Goal: Task Accomplishment & Management: Use online tool/utility

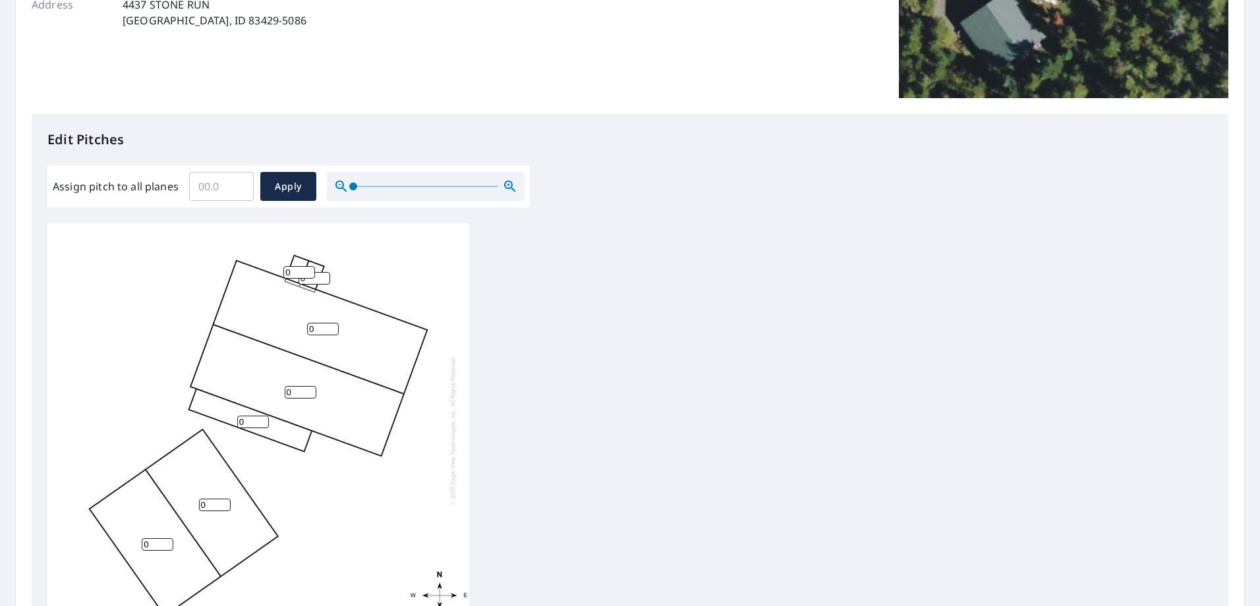
scroll to position [264, 0]
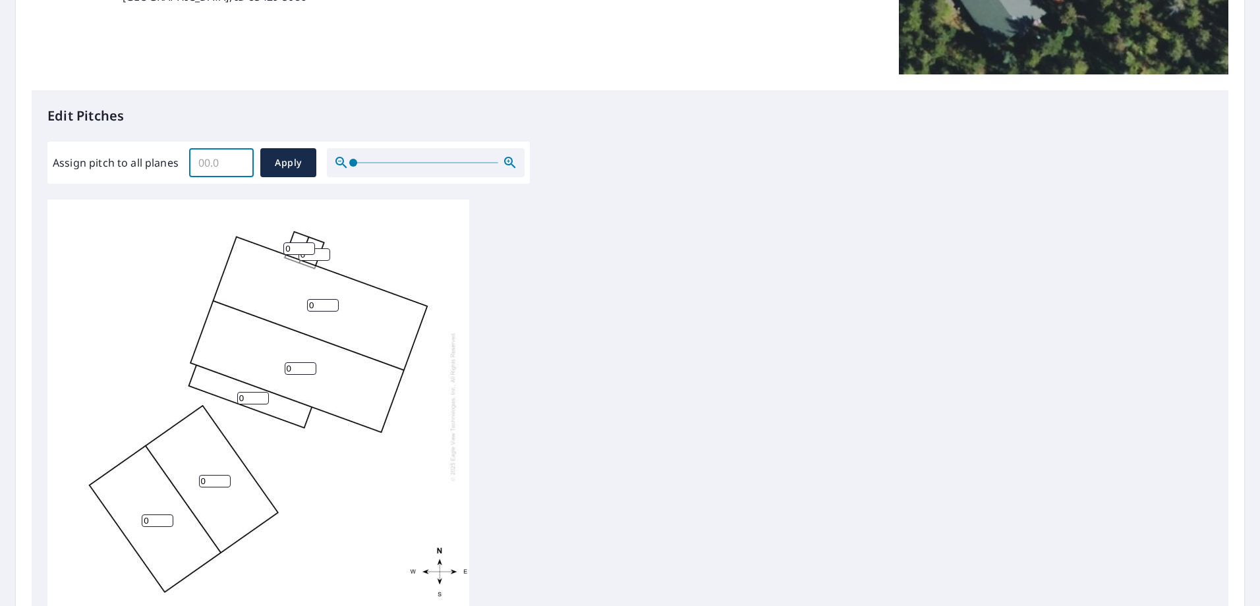
click at [211, 161] on input "Assign pitch to all planes" at bounding box center [221, 162] width 65 height 37
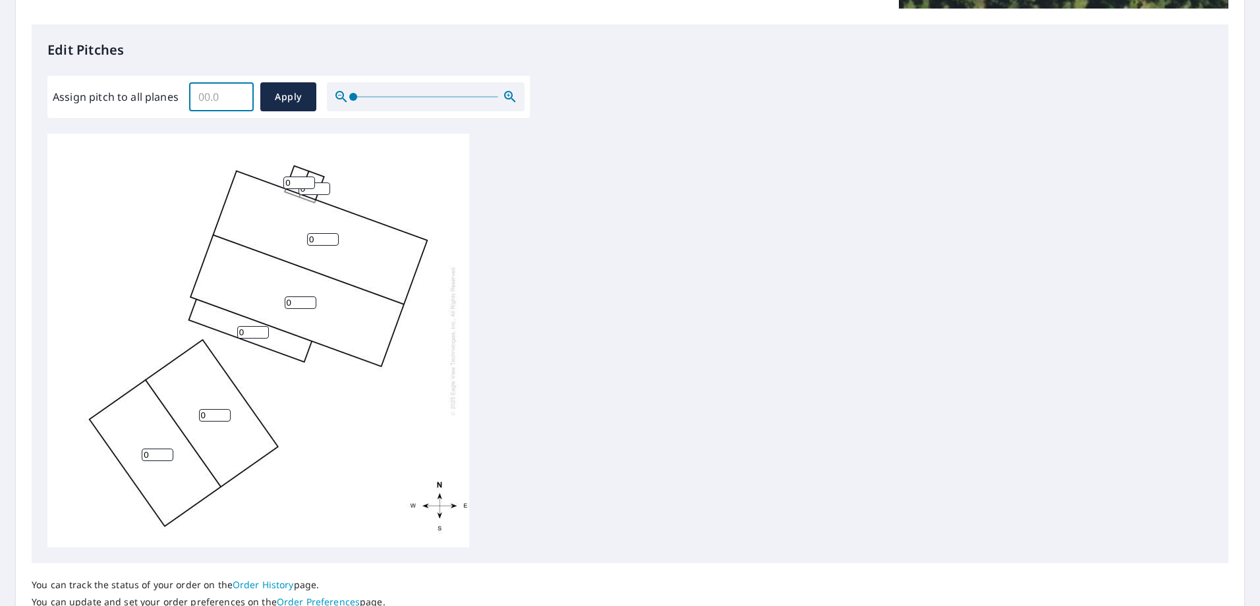
scroll to position [14, 0]
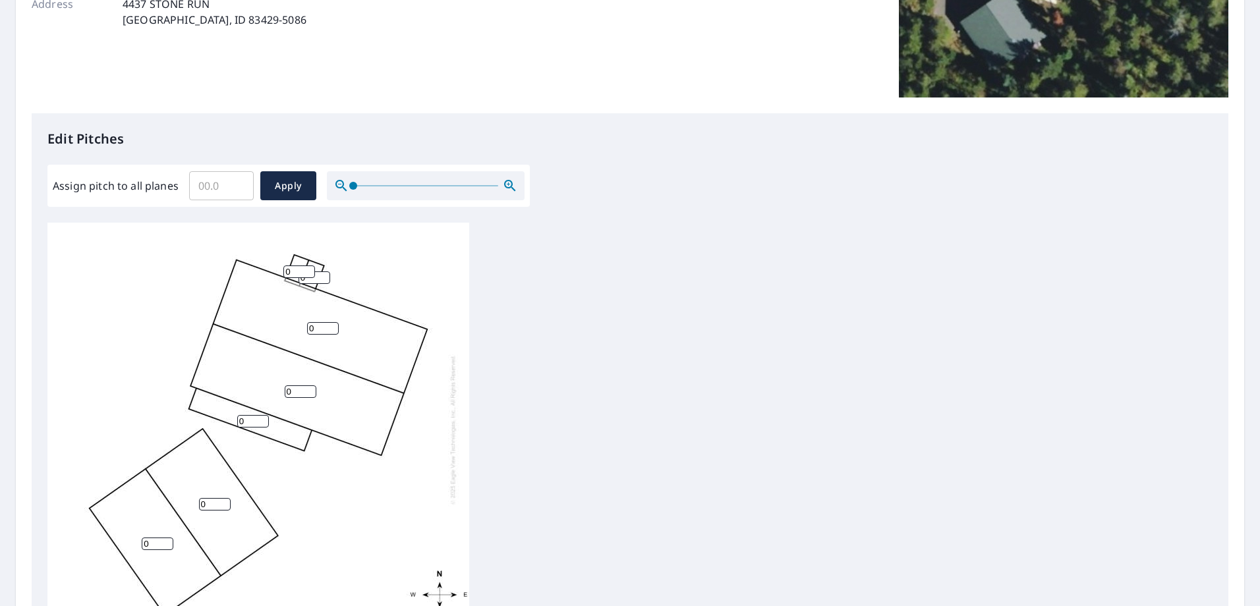
scroll to position [329, 0]
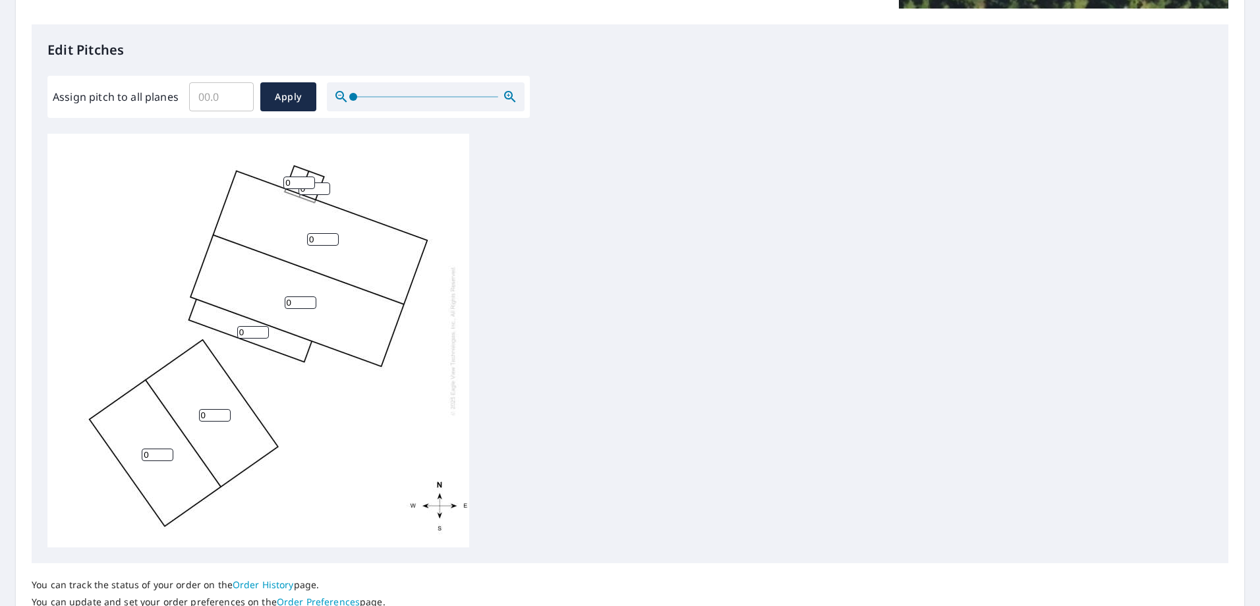
click at [328, 240] on input "0" at bounding box center [323, 239] width 32 height 13
type input "10"
click at [300, 302] on input "0" at bounding box center [301, 302] width 32 height 13
type input "10"
click at [247, 333] on input "0" at bounding box center [253, 332] width 32 height 13
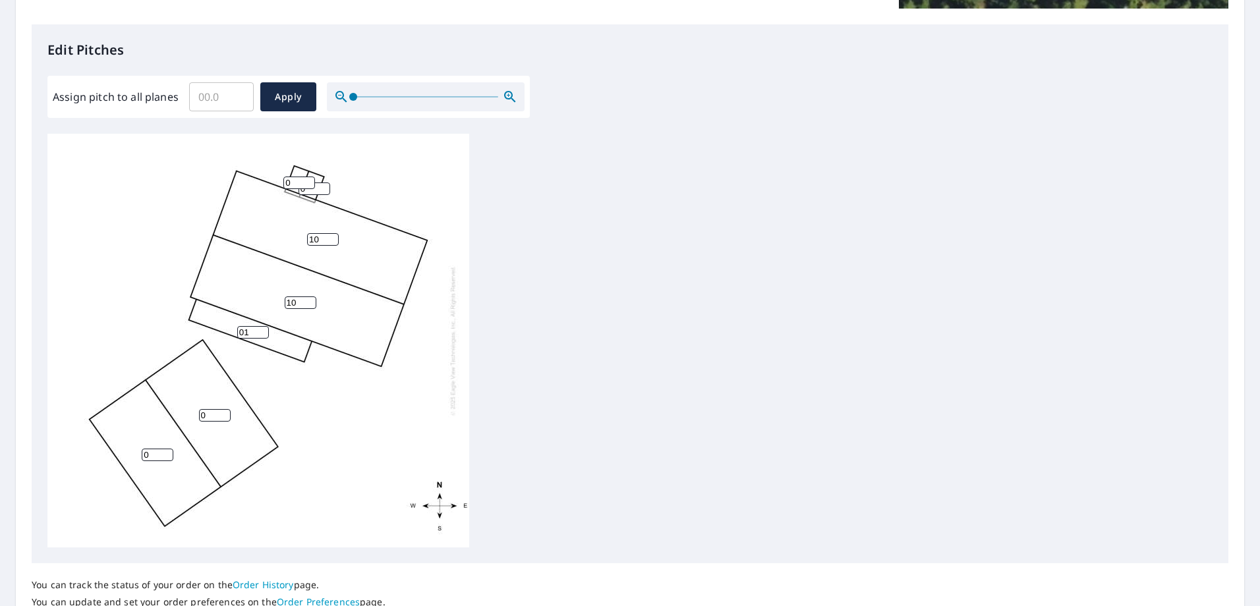
type input "0"
type input "1"
click at [297, 187] on input "0" at bounding box center [299, 183] width 32 height 13
type input "3"
click at [318, 191] on input "0" at bounding box center [314, 188] width 32 height 13
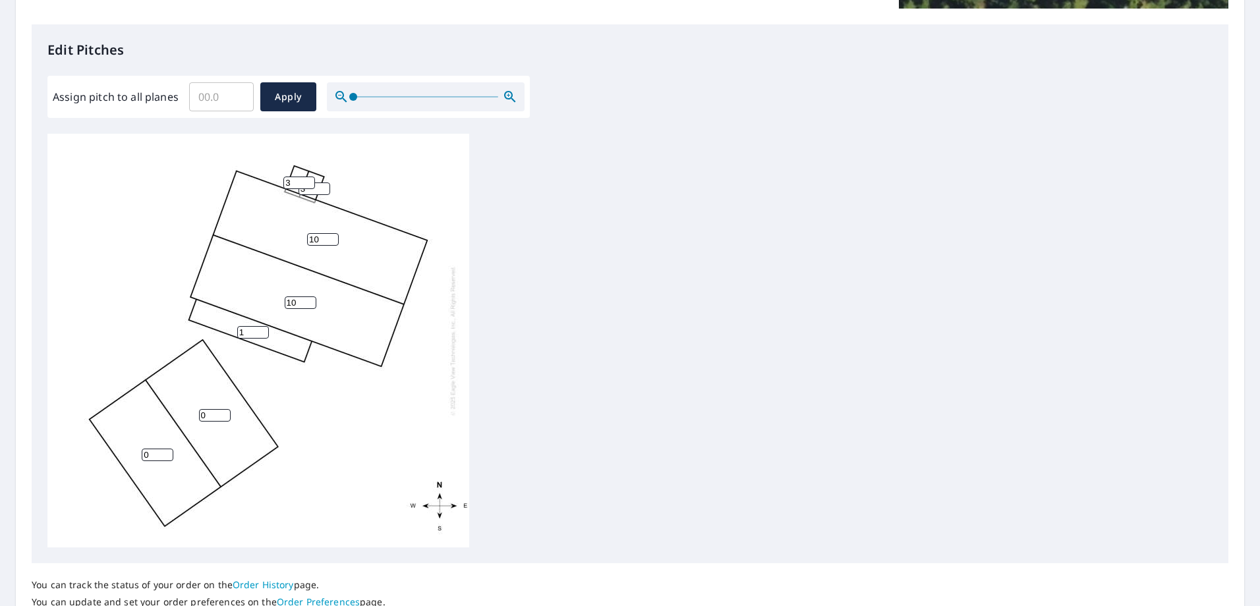
type input "3"
click at [212, 417] on input "0" at bounding box center [215, 415] width 32 height 13
type input "10"
click at [158, 456] on input "0" at bounding box center [158, 455] width 32 height 13
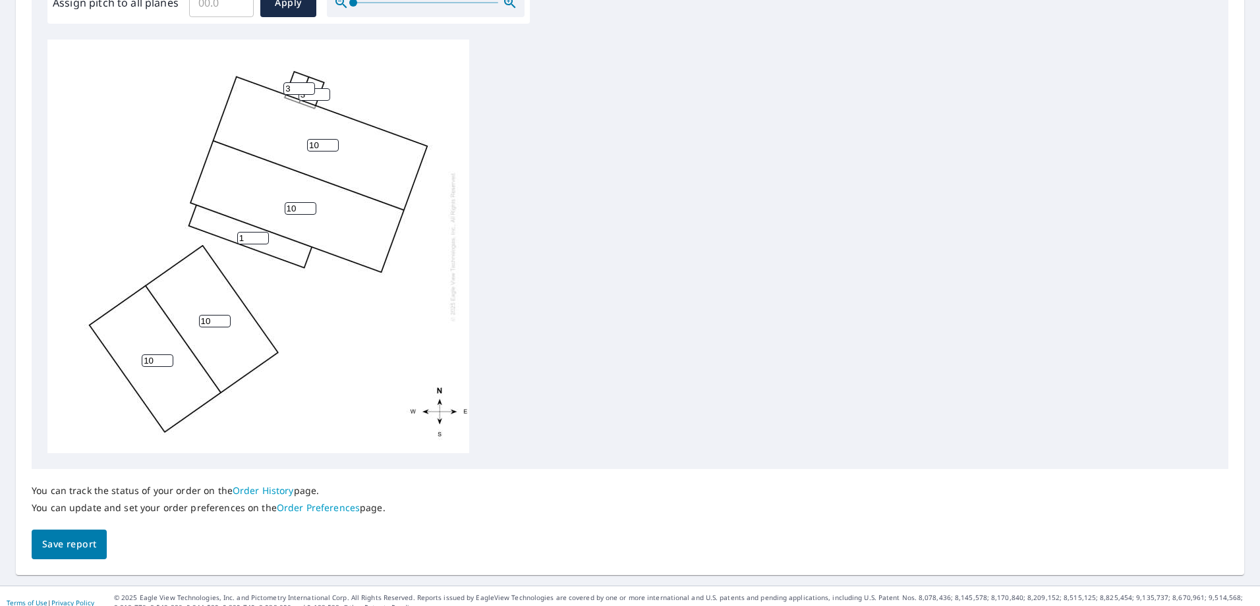
scroll to position [437, 0]
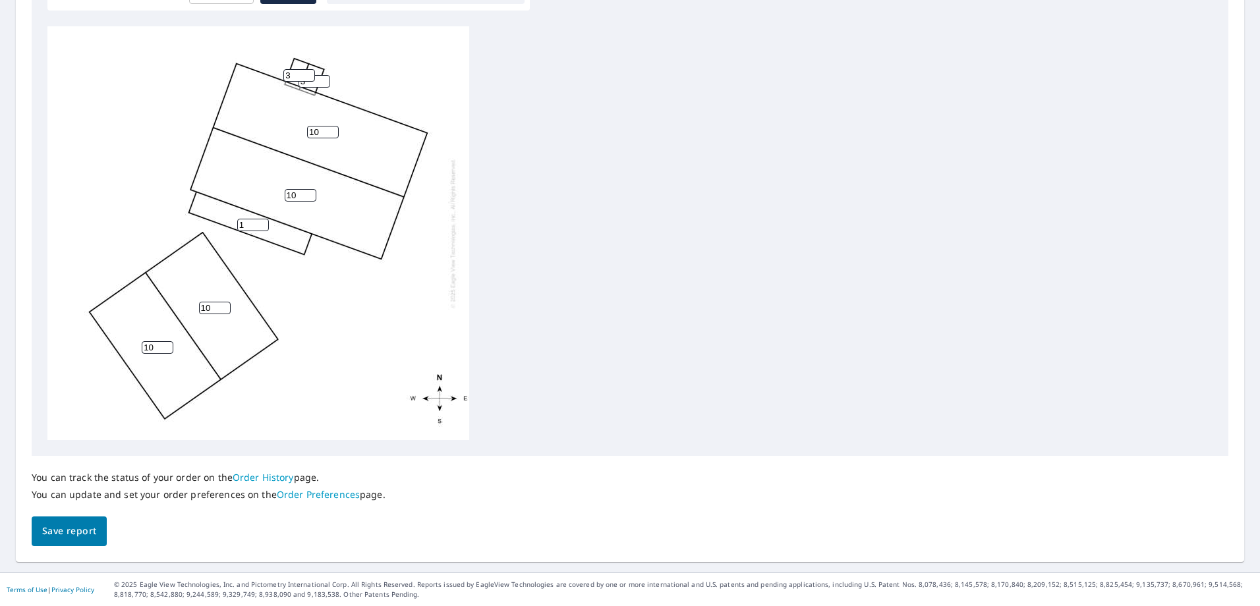
type input "10"
click at [86, 536] on span "Save report" at bounding box center [69, 531] width 54 height 16
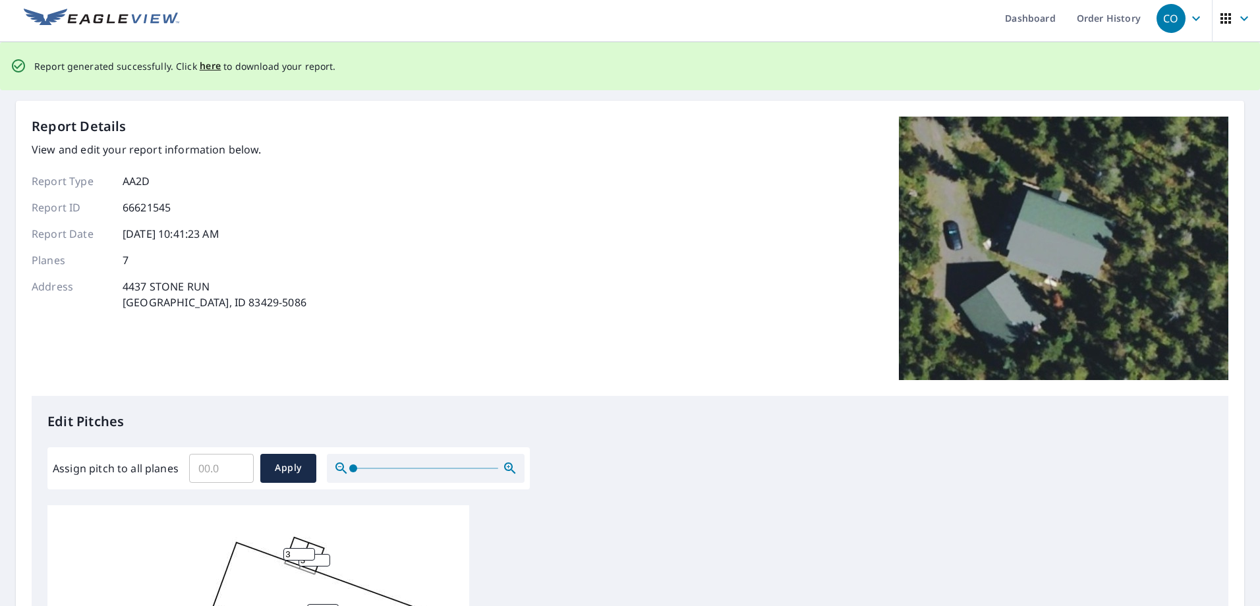
scroll to position [0, 0]
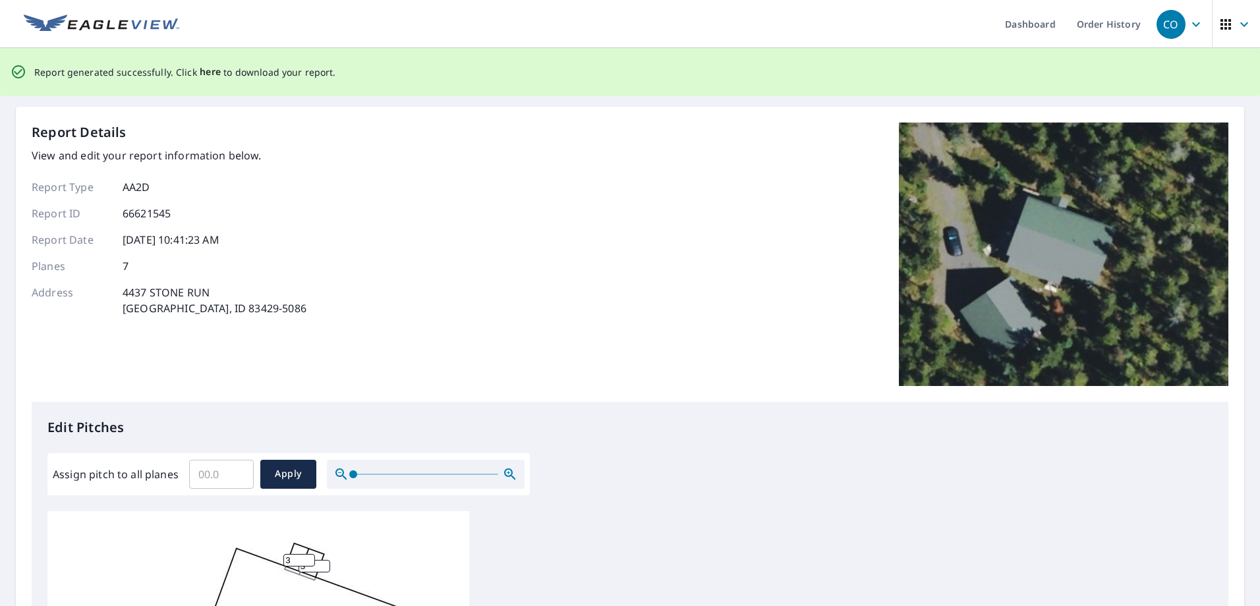
click at [204, 73] on span "here" at bounding box center [211, 72] width 22 height 16
